Goal: Task Accomplishment & Management: Use online tool/utility

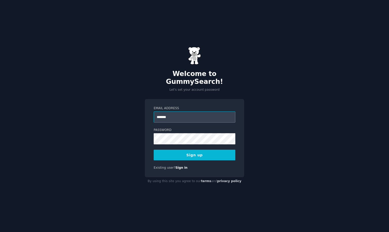
type input "**********"
click at [201, 152] on button "Sign up" at bounding box center [195, 155] width 82 height 11
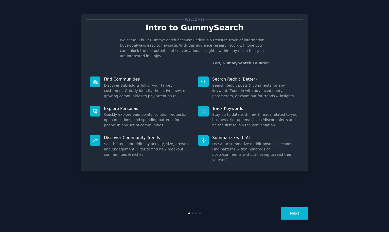
click at [339, 73] on div "Welcome! Intro to GummySearch Welcome! I built GummySearch because Reddit is a …" at bounding box center [194, 116] width 375 height 218
click at [295, 215] on button "Next" at bounding box center [294, 213] width 27 height 12
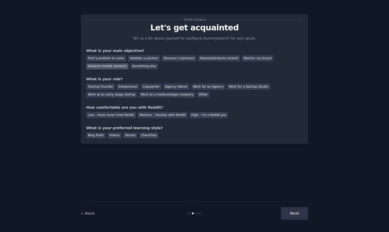
click at [106, 66] on div "General market research" at bounding box center [107, 66] width 42 height 6
click at [191, 86] on div "Work for an Agency" at bounding box center [208, 87] width 34 height 6
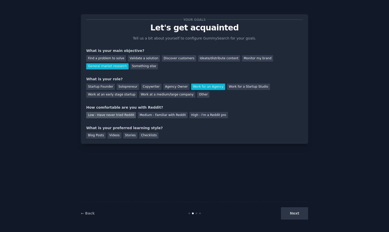
click at [117, 115] on div "Low - Have never tried Reddit" at bounding box center [111, 115] width 50 height 6
click at [149, 135] on div "Checklists" at bounding box center [148, 136] width 19 height 6
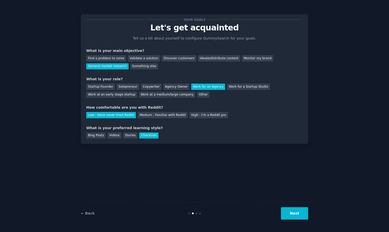
click at [297, 211] on button "Next" at bounding box center [294, 213] width 27 height 12
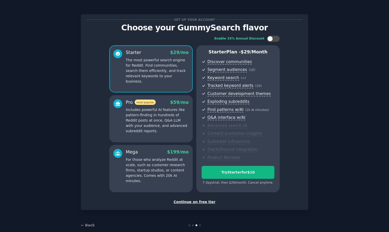
click at [198, 202] on div "Continue on free tier" at bounding box center [194, 202] width 217 height 5
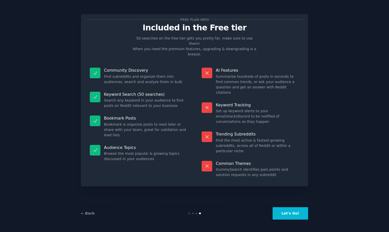
click at [300, 214] on button "Let's Go!" at bounding box center [291, 213] width 36 height 12
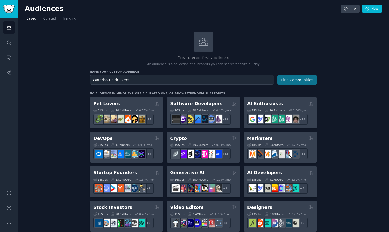
type input "Waterbottle drinkers"
click at [292, 79] on button "Find Communities" at bounding box center [297, 79] width 40 height 9
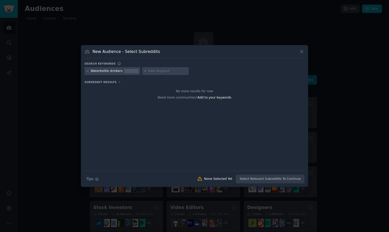
click at [114, 72] on div "Waterbottle drinkers" at bounding box center [107, 71] width 32 height 5
click at [155, 70] on input "text" at bounding box center [167, 71] width 39 height 5
type input "waterbottlers"
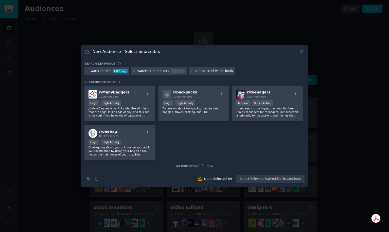
type input "stainless steel water bottles"
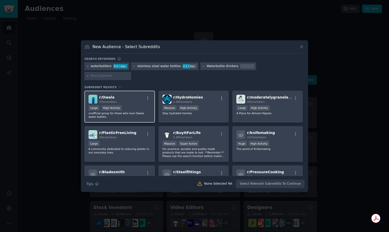
click at [133, 106] on div ">= 80th percentile for submissions / day Large High Activity" at bounding box center [120, 109] width 62 height 6
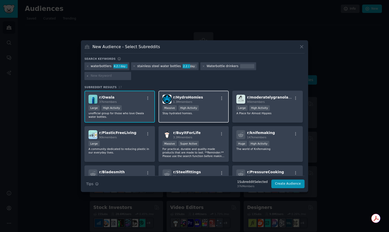
click at [210, 106] on div ">= 80th percentile for submissions / day Massive High Activity" at bounding box center [194, 109] width 62 height 6
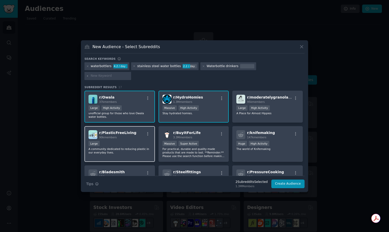
click at [140, 130] on div "r/ PlasticFreeLiving 90k members" at bounding box center [120, 134] width 62 height 9
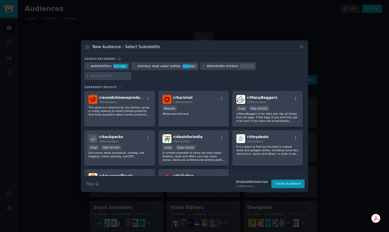
scroll to position [114, 0]
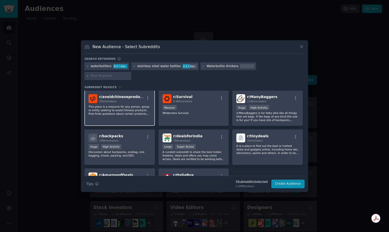
click at [133, 111] on div "r/ avoidchineseproducts 55k members This place is a resource for any person, gr…" at bounding box center [119, 108] width 71 height 36
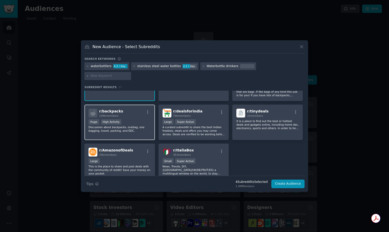
scroll to position [139, 0]
click at [275, 180] on button "Create Audience" at bounding box center [287, 184] width 33 height 9
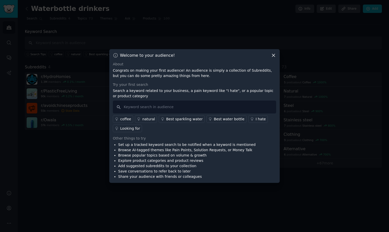
click at [214, 119] on div "Best water bottle" at bounding box center [229, 119] width 31 height 5
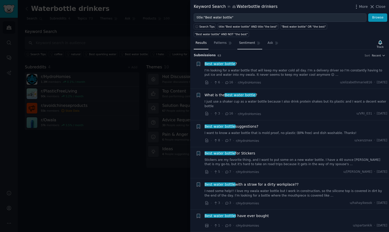
click at [244, 41] on span "Sentiment" at bounding box center [247, 43] width 16 height 5
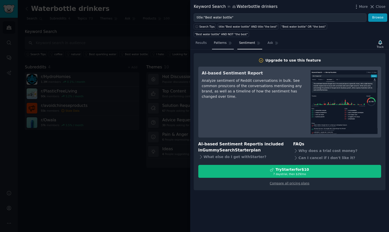
click at [224, 41] on span "Patterns" at bounding box center [220, 43] width 13 height 5
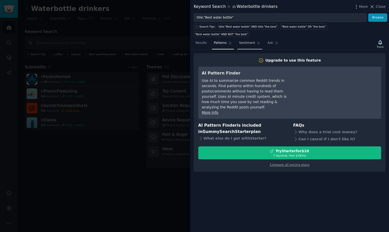
click at [244, 39] on link "Sentiment" at bounding box center [249, 44] width 25 height 10
